Goal: Information Seeking & Learning: Learn about a topic

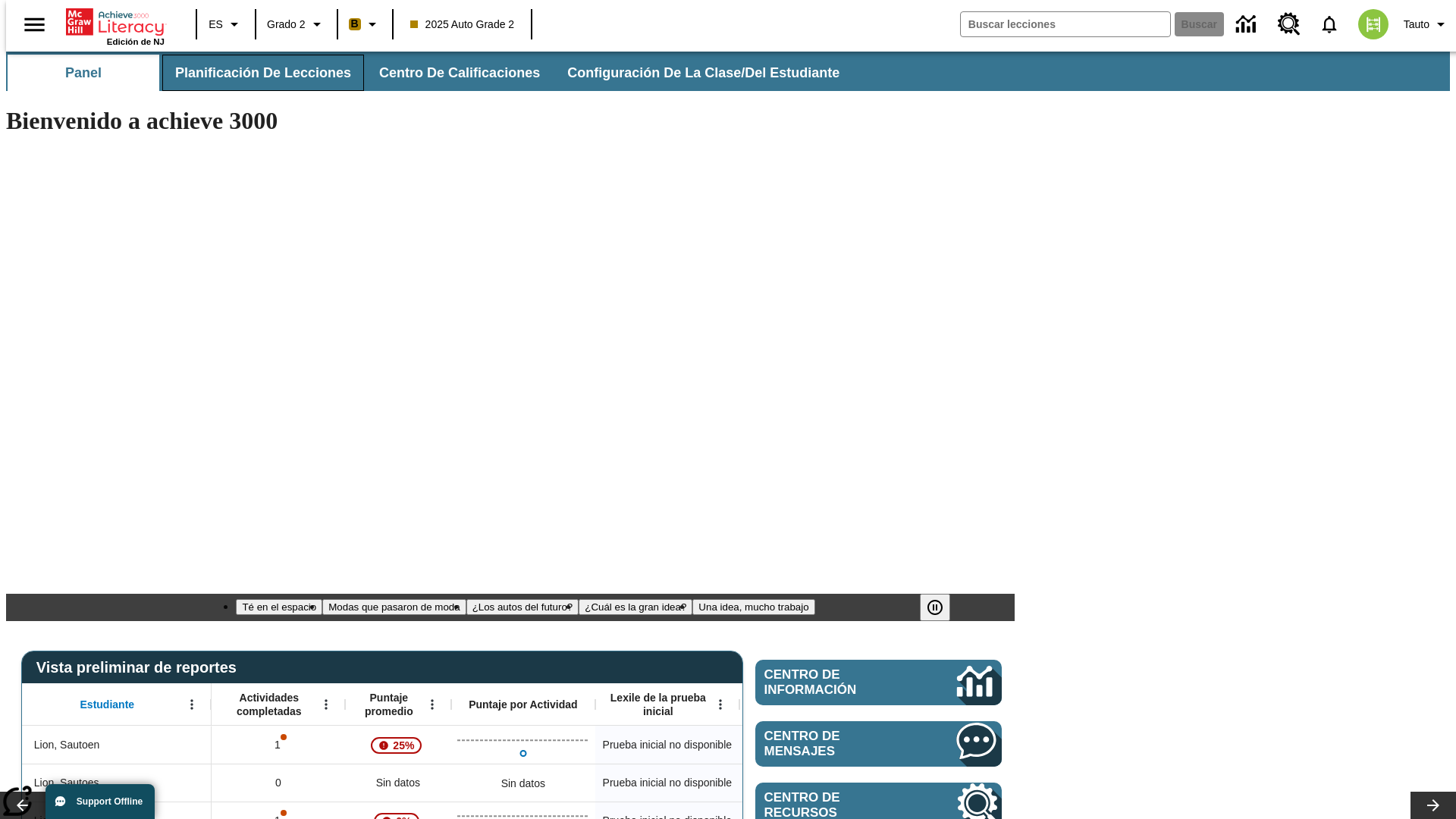
click at [254, 73] on span "Planificación de lecciones" at bounding box center [262, 73] width 176 height 17
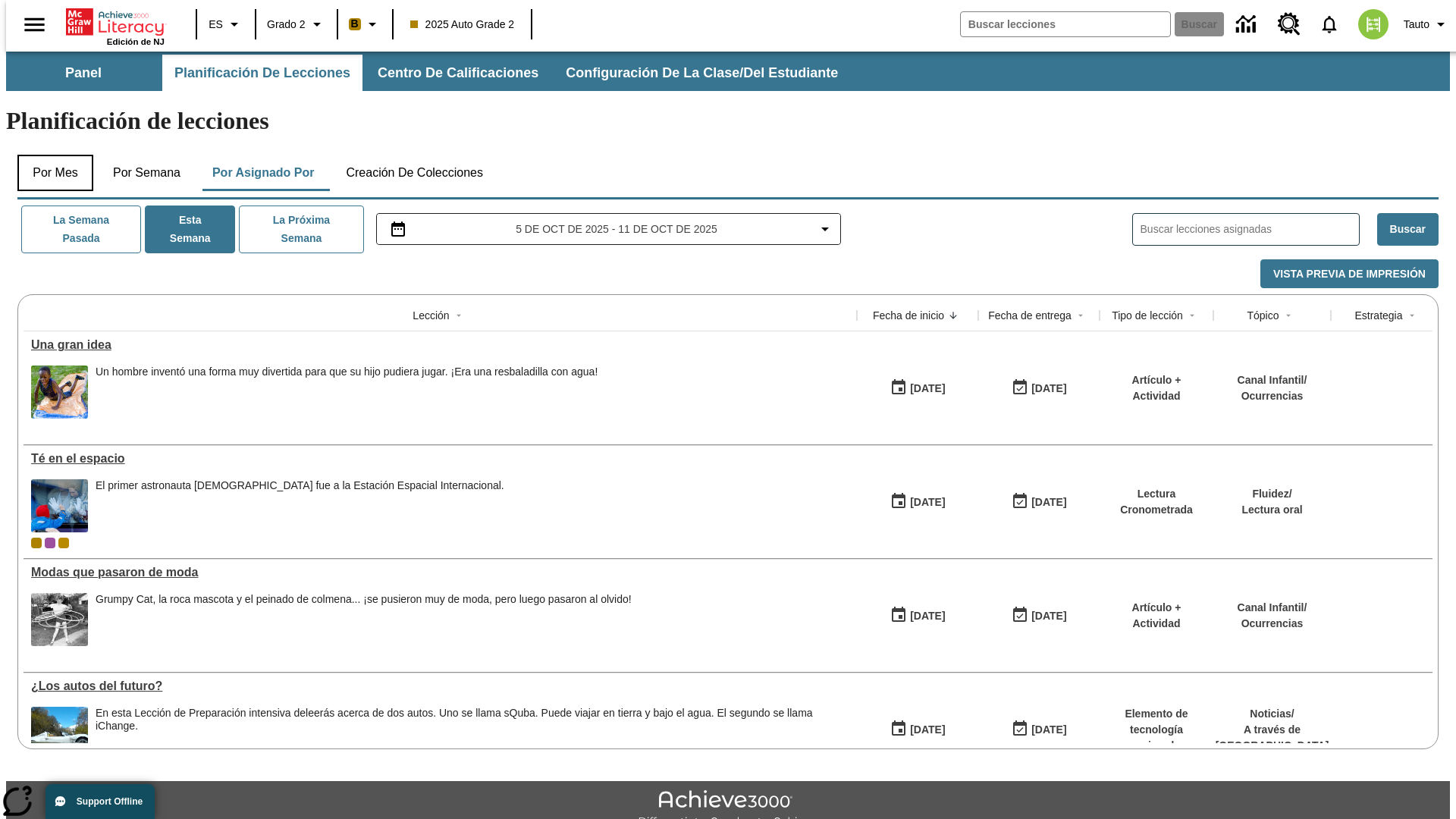
click at [49, 155] on button "Por mes" at bounding box center [55, 173] width 76 height 37
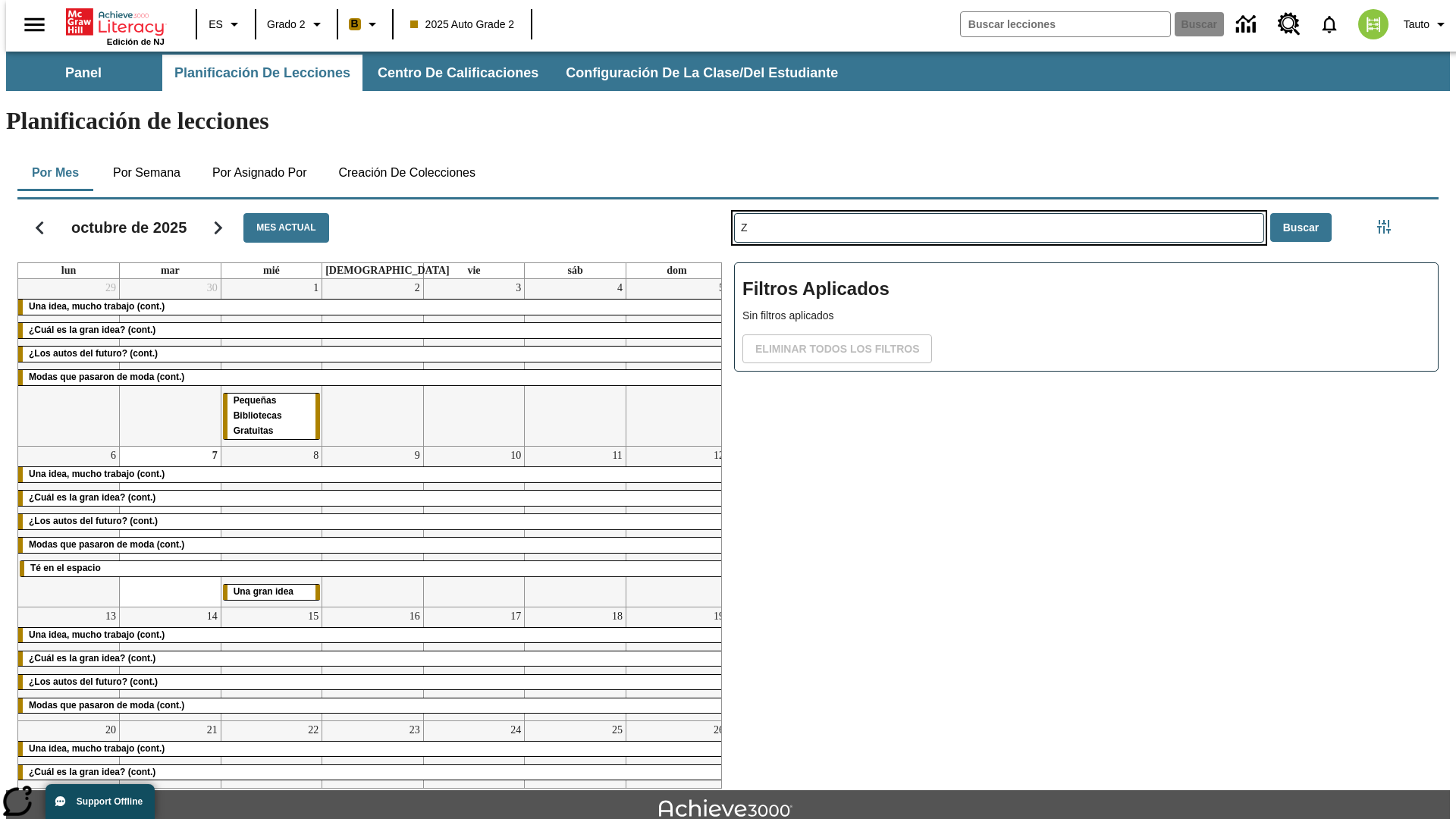
type input "Z"
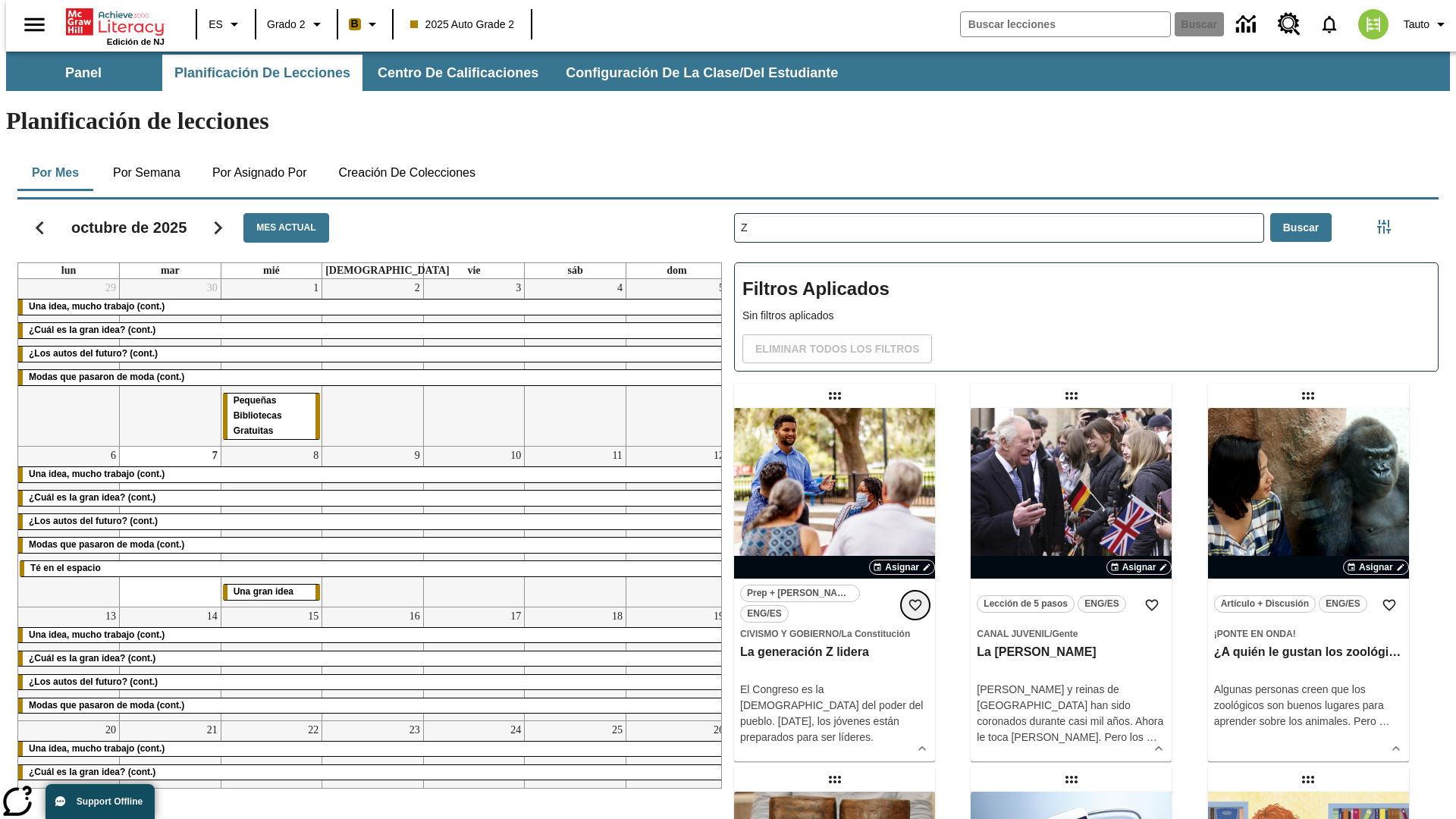
click at [915, 597] on icon "Añadir a mis Favoritas" at bounding box center [915, 604] width 15 height 15
click at [109, 20] on icon "Portada" at bounding box center [116, 22] width 101 height 30
